Goal: Task Accomplishment & Management: Use online tool/utility

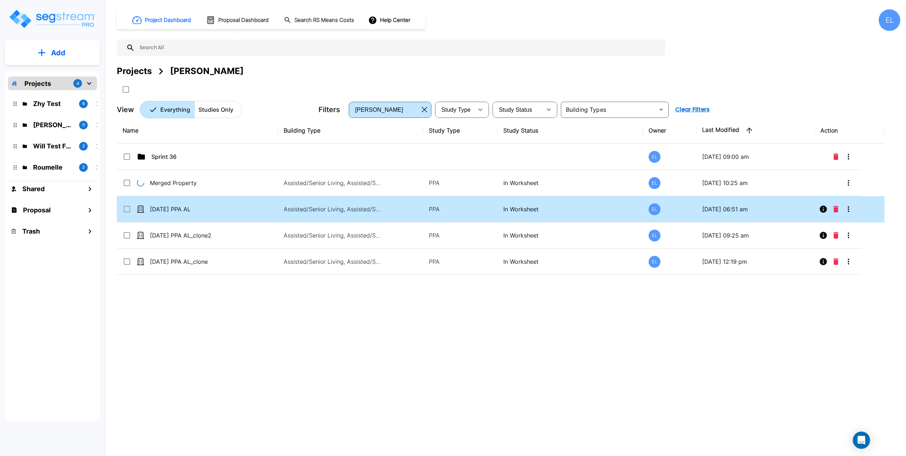
click at [246, 214] on td "[DATE] PPA AL" at bounding box center [197, 209] width 161 height 26
checkbox input "true"
click at [246, 214] on td "[DATE] PPA AL" at bounding box center [197, 209] width 161 height 26
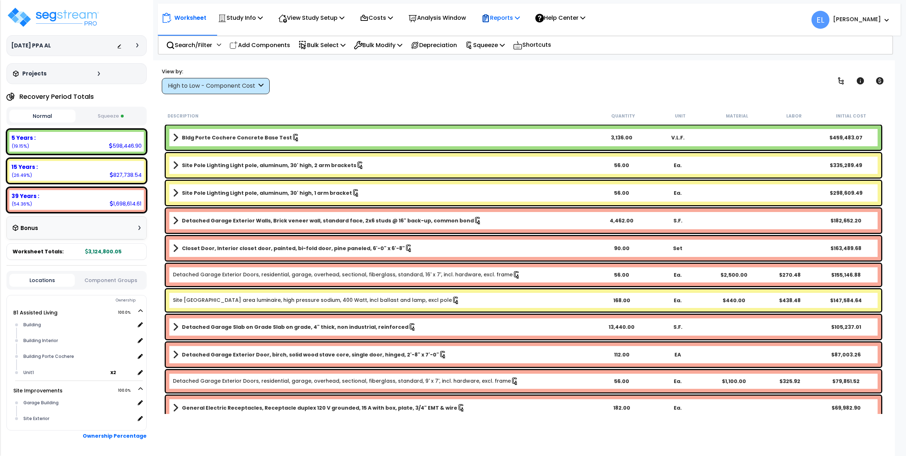
click at [520, 20] on p "Reports" at bounding box center [500, 18] width 38 height 10
click at [518, 92] on link "Download Report Slug Map" at bounding box center [513, 90] width 71 height 22
click at [570, 18] on p "Help Center" at bounding box center [560, 18] width 50 height 10
click at [520, 23] on div "Reports" at bounding box center [500, 17] width 38 height 17
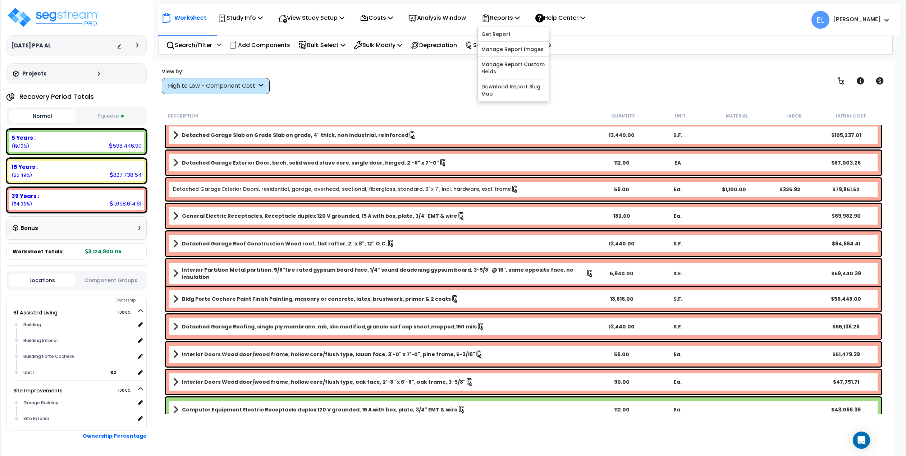
scroll to position [196, 0]
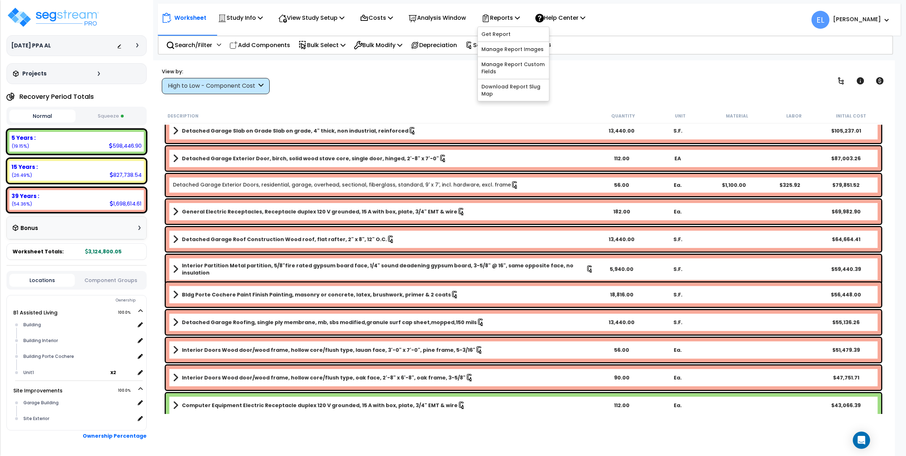
click at [610, 61] on div "Worksheet Study Info Study Setup Add Property Unit Template study Clone study EL" at bounding box center [523, 288] width 743 height 456
click at [520, 15] on p "Reports" at bounding box center [500, 18] width 38 height 10
click at [333, 12] on div "View Study Setup" at bounding box center [311, 17] width 66 height 17
click at [261, 15] on icon at bounding box center [260, 18] width 5 height 6
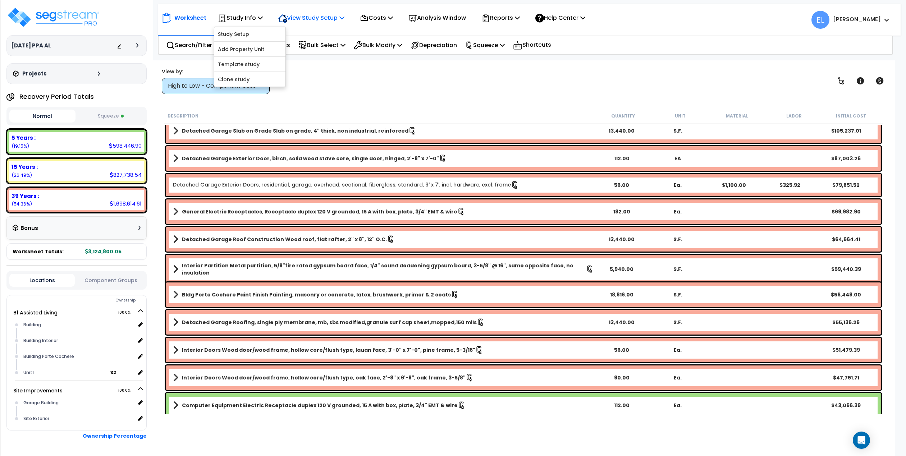
click at [329, 15] on p "View Study Setup" at bounding box center [311, 18] width 66 height 10
click at [334, 104] on div "Worksheet Study Info Study Setup Add Property Unit Template study Clone study EL" at bounding box center [523, 288] width 743 height 456
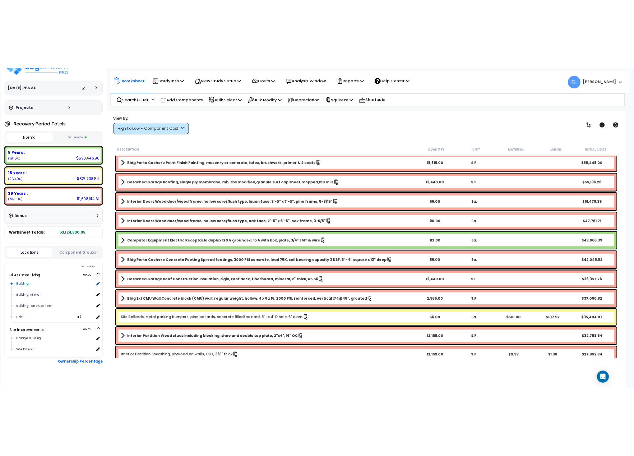
scroll to position [23, 0]
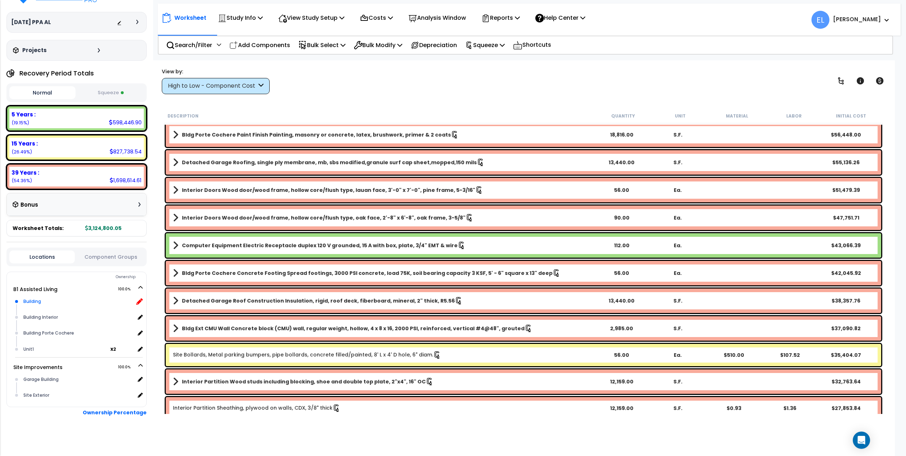
click at [142, 299] on icon at bounding box center [139, 301] width 6 height 6
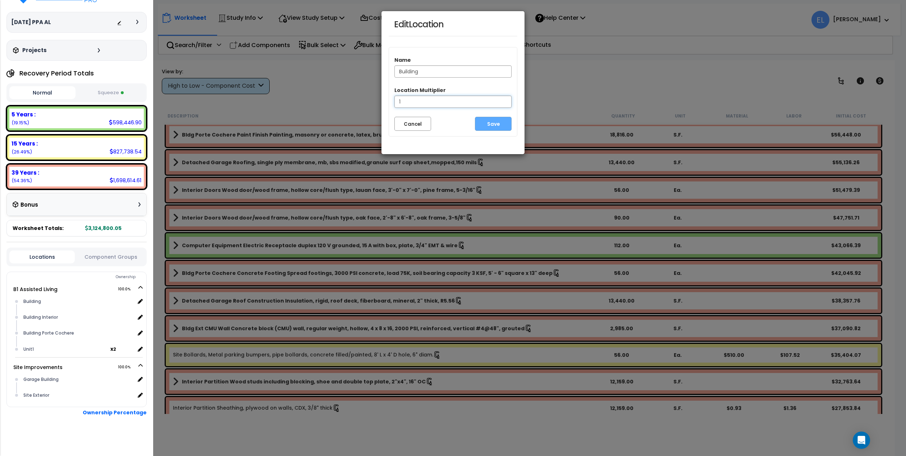
drag, startPoint x: 439, startPoint y: 102, endPoint x: 314, endPoint y: 94, distance: 125.0
click at [314, 94] on div "Edit Location Name Building Location Multiplier 1 Cancel Save" at bounding box center [453, 228] width 906 height 456
type input "60"
click at [510, 124] on button "Save" at bounding box center [493, 124] width 37 height 14
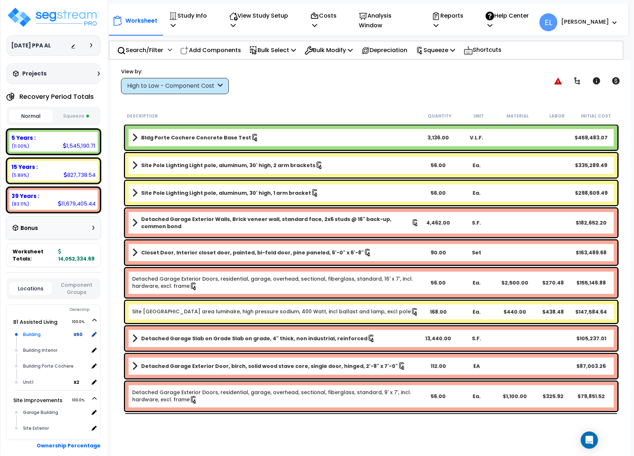
click at [58, 332] on div "Building" at bounding box center [47, 334] width 52 height 9
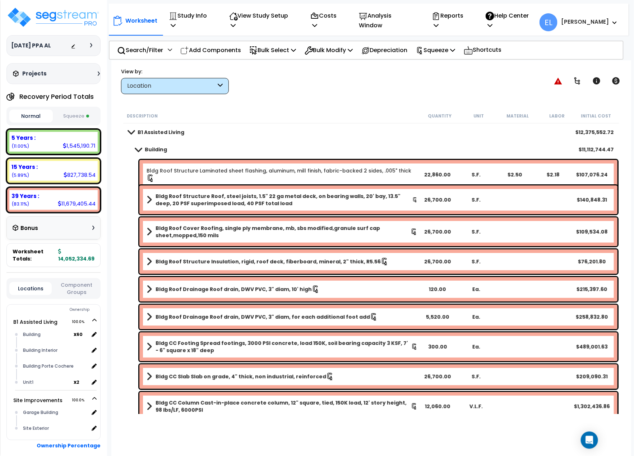
click at [291, 194] on b "Bldg Roof Structure Roof, steel joists, 1.5" 22 ga metal deck, on bearing walls…" at bounding box center [284, 200] width 257 height 14
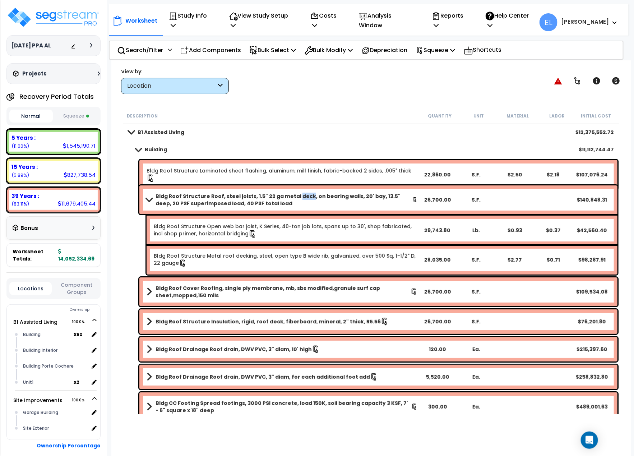
click at [291, 194] on b "Bldg Roof Structure Roof, steel joists, 1.5" 22 ga metal deck, on bearing walls…" at bounding box center [284, 200] width 257 height 14
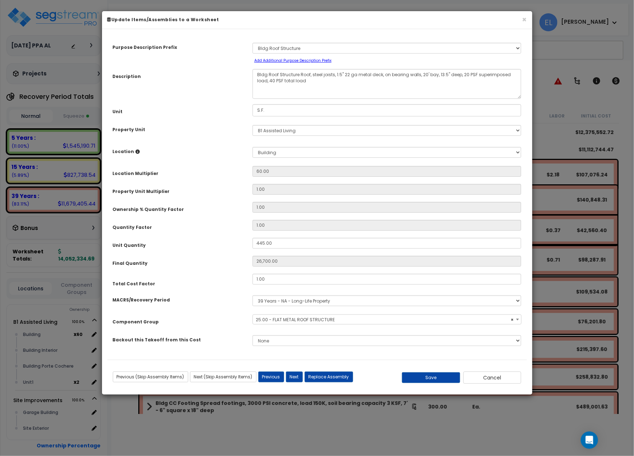
select select "70017"
drag, startPoint x: 286, startPoint y: 176, endPoint x: 260, endPoint y: 174, distance: 26.3
click at [260, 174] on input "60.00" at bounding box center [387, 171] width 269 height 11
click at [492, 375] on button "Cancel" at bounding box center [493, 378] width 58 height 12
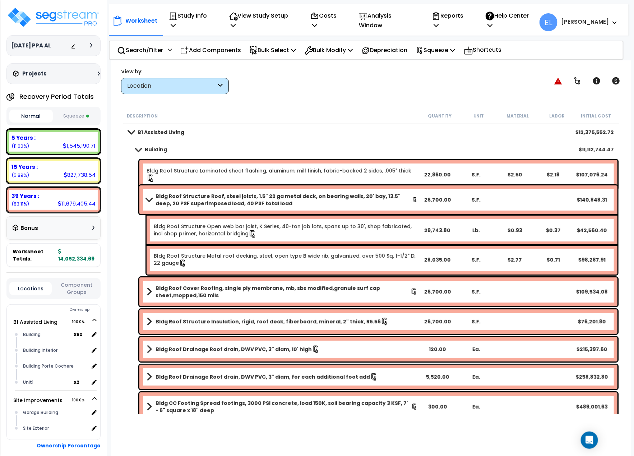
click at [353, 230] on link "Bldg Roof Structure Open web bar joist, K Series, 40-ton job lots, spans up to …" at bounding box center [285, 230] width 263 height 15
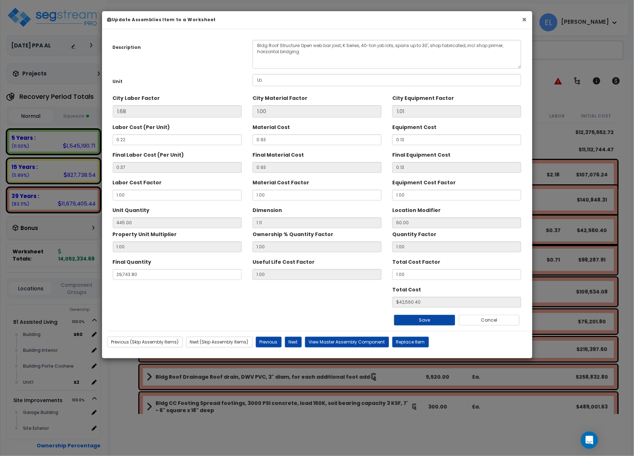
click at [527, 17] on button "×" at bounding box center [525, 20] width 5 height 8
